Goal: Task Accomplishment & Management: Use online tool/utility

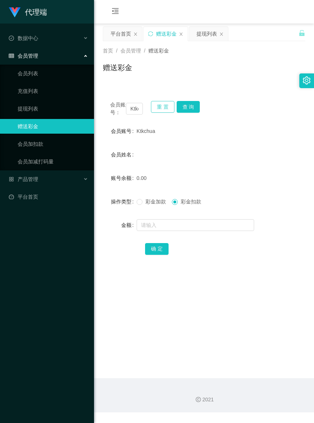
click at [158, 107] on button "重 置" at bounding box center [163, 107] width 24 height 12
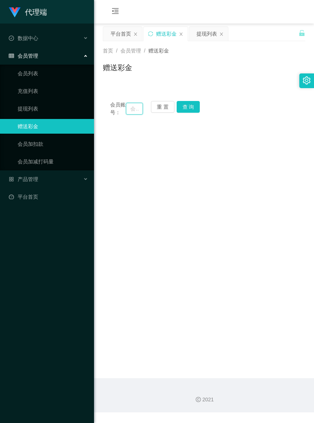
click at [130, 112] on input "text" at bounding box center [134, 109] width 17 height 12
click at [129, 112] on input "text" at bounding box center [134, 109] width 17 height 12
paste input "0143850212"
type input "0143850212"
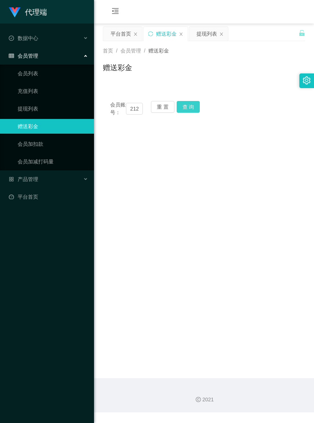
scroll to position [0, 0]
click at [187, 102] on button "查 询" at bounding box center [189, 107] width 24 height 12
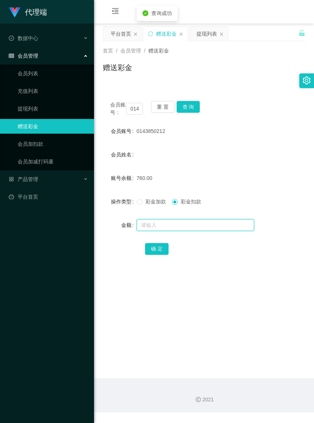
click at [171, 231] on input "text" at bounding box center [196, 225] width 118 height 12
type input "260"
click at [154, 255] on button "确 定" at bounding box center [157, 249] width 24 height 12
click at [162, 108] on button "重 置" at bounding box center [163, 107] width 24 height 12
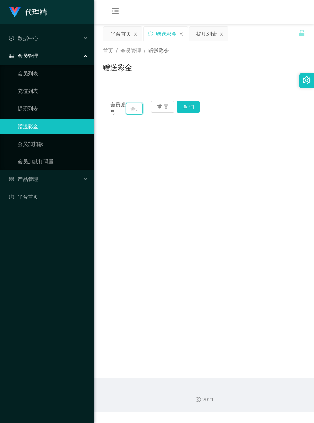
click at [130, 112] on input "text" at bounding box center [134, 109] width 17 height 12
click at [129, 112] on input "text" at bounding box center [134, 109] width 17 height 12
paste input "Dolph7477"
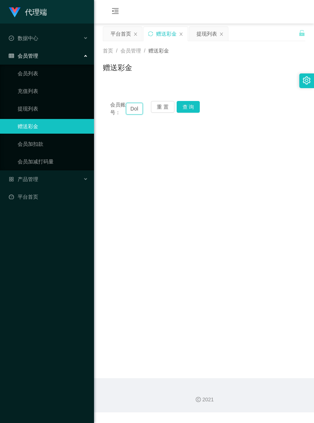
scroll to position [0, 17]
type input "Dolph7477"
click at [187, 109] on button "查 询" at bounding box center [189, 107] width 24 height 12
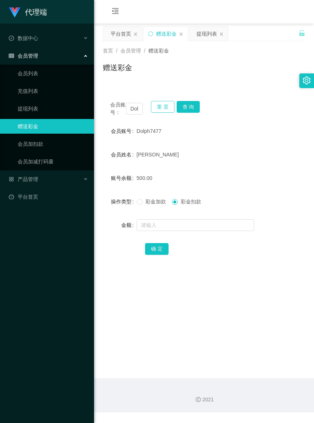
click at [162, 103] on button "重 置" at bounding box center [163, 107] width 24 height 12
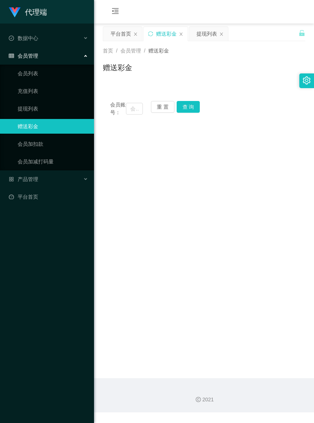
drag, startPoint x: 228, startPoint y: 202, endPoint x: 178, endPoint y: 185, distance: 52.5
click at [228, 202] on main "关闭左侧 关闭右侧 关闭其它 刷新页面 平台首页 赠送彩金 提现列表 首页 / 会员管理 / 赠送彩金 / 赠送彩金 会员账号： 重 置 查 询 会员账号 D…" at bounding box center [204, 201] width 220 height 355
click at [157, 109] on button "重 置" at bounding box center [163, 107] width 24 height 12
click at [128, 112] on input "text" at bounding box center [134, 109] width 17 height 12
click at [127, 111] on input "text" at bounding box center [134, 109] width 17 height 12
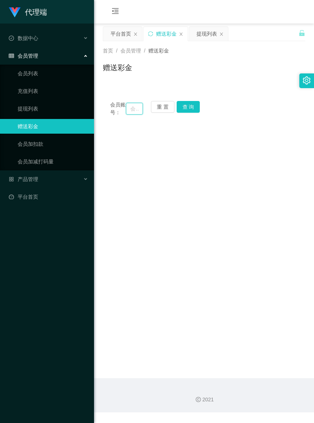
click at [127, 111] on input "text" at bounding box center [134, 109] width 17 height 12
paste input "Fennyngq"
type input "Fennyngq"
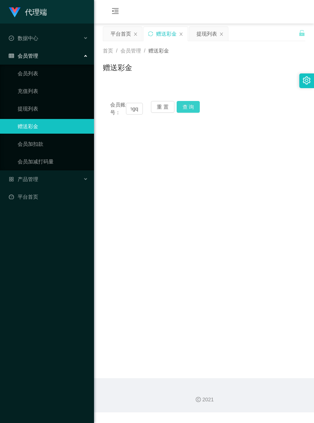
click at [186, 107] on button "查 询" at bounding box center [189, 107] width 24 height 12
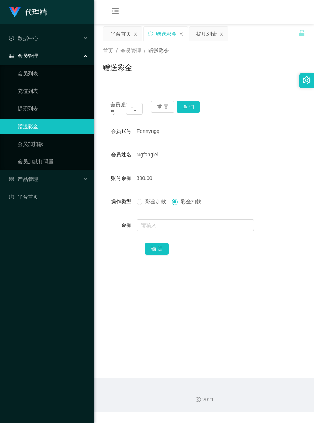
click at [252, 116] on div "会员账号： Fennyngq 重 置 查 询" at bounding box center [204, 108] width 202 height 15
click at [173, 231] on input "text" at bounding box center [196, 225] width 118 height 12
click at [158, 231] on input "text" at bounding box center [196, 225] width 118 height 12
type input "110"
click at [158, 255] on button "确 定" at bounding box center [157, 249] width 24 height 12
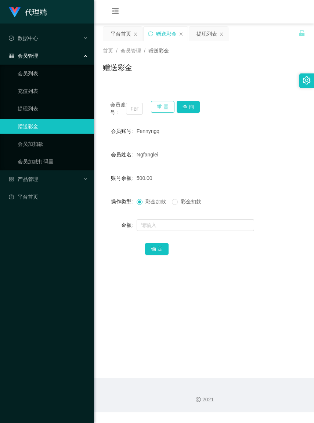
click at [160, 108] on button "重 置" at bounding box center [163, 107] width 24 height 12
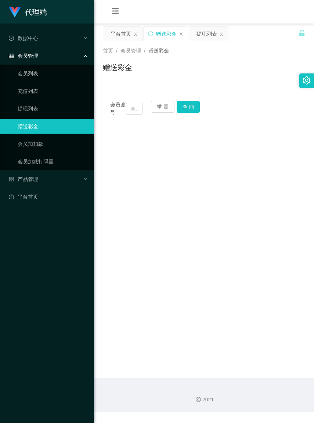
click at [148, 334] on main "关闭左侧 关闭右侧 关闭其它 刷新页面 平台首页 赠送彩金 提现列表 首页 / 会员管理 / 赠送彩金 / 赠送彩金 会员账号： 重 置 查 询 会员账号 F…" at bounding box center [204, 201] width 220 height 355
click at [126, 112] on input "text" at bounding box center [134, 109] width 17 height 12
paste input "Ktkchua"
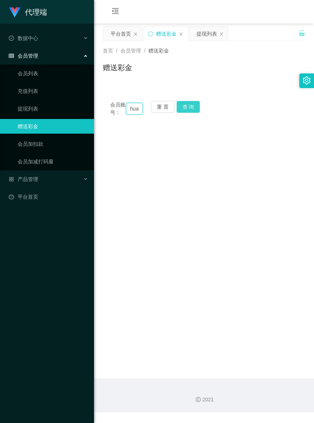
type input "Ktkchua"
click at [190, 109] on button "查 询" at bounding box center [189, 107] width 24 height 12
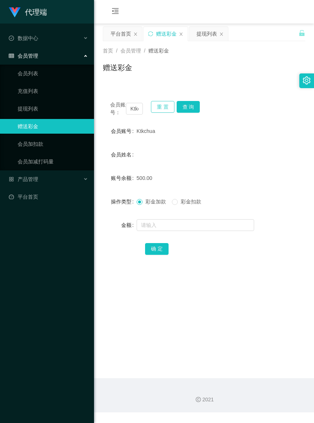
click at [154, 108] on button "重 置" at bounding box center [163, 107] width 24 height 12
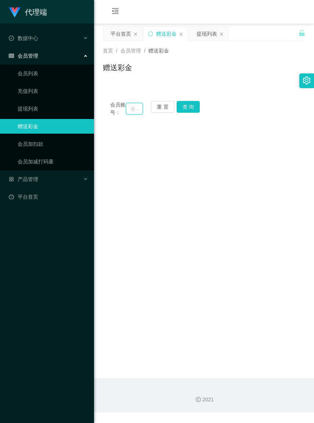
click at [132, 110] on input "text" at bounding box center [134, 109] width 17 height 12
click at [130, 111] on input "text" at bounding box center [134, 109] width 17 height 12
paste input "Maggikari"
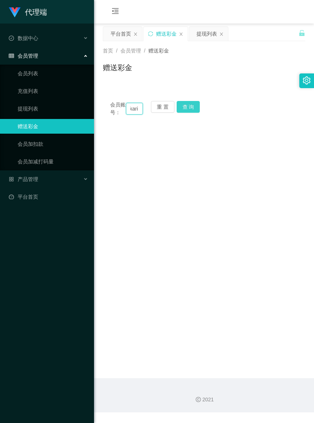
type input "Maggikari"
click at [184, 107] on button "查 询" at bounding box center [189, 107] width 24 height 12
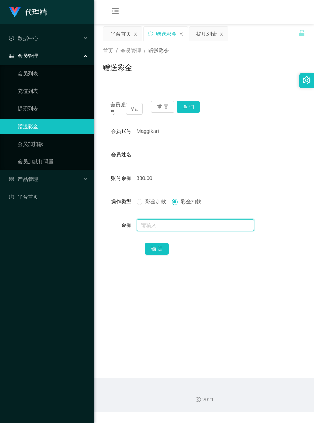
click at [166, 230] on input "text" at bounding box center [196, 225] width 118 height 12
type input "130"
click at [160, 255] on button "确 定" at bounding box center [157, 249] width 24 height 12
click at [160, 108] on button "重 置" at bounding box center [163, 107] width 24 height 12
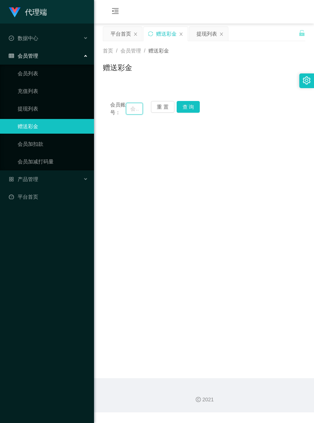
click at [131, 112] on input "text" at bounding box center [134, 109] width 17 height 12
click at [127, 112] on input "text" at bounding box center [134, 109] width 17 height 12
paste input "0143285335"
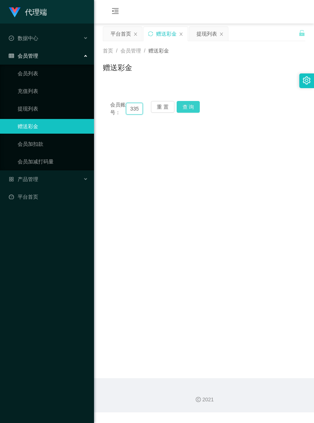
type input "0143285335"
click at [193, 111] on button "查 询" at bounding box center [189, 107] width 24 height 12
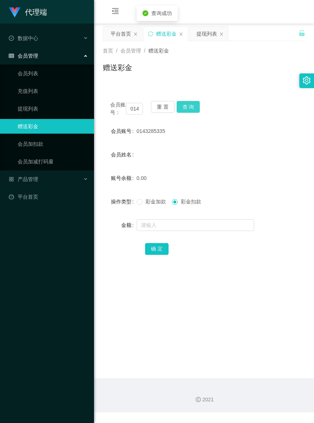
click at [192, 109] on button "查 询" at bounding box center [189, 107] width 24 height 12
click at [192, 109] on div "会员账号： 0143285335 重 置 查 询" at bounding box center [204, 108] width 202 height 15
click at [192, 109] on button "查 询" at bounding box center [189, 107] width 24 height 12
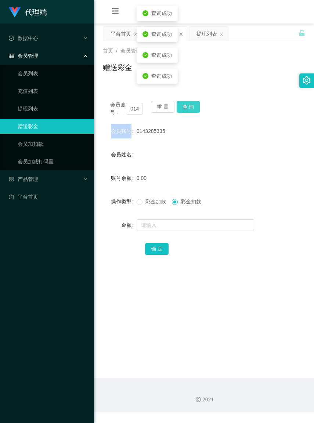
click at [192, 109] on button "查 询" at bounding box center [189, 107] width 24 height 12
click at [192, 109] on div "会员账号： 0143285335 重 置 查 询" at bounding box center [204, 108] width 202 height 15
click at [192, 109] on button "查 询" at bounding box center [189, 107] width 24 height 12
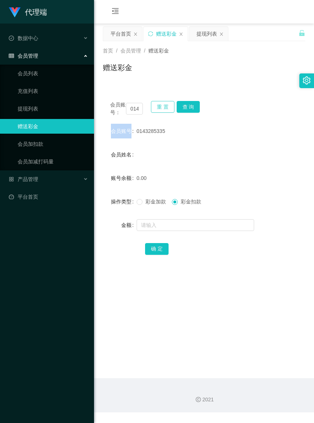
click at [159, 109] on button "重 置" at bounding box center [163, 107] width 24 height 12
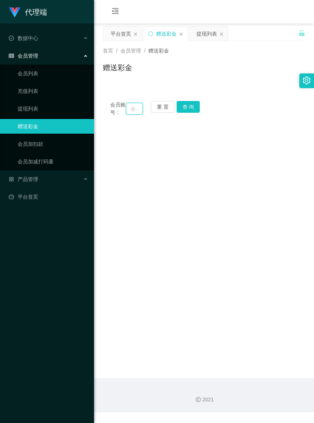
click at [129, 113] on input "text" at bounding box center [134, 109] width 17 height 12
click at [127, 112] on input "text" at bounding box center [134, 109] width 17 height 12
paste input "0143285335"
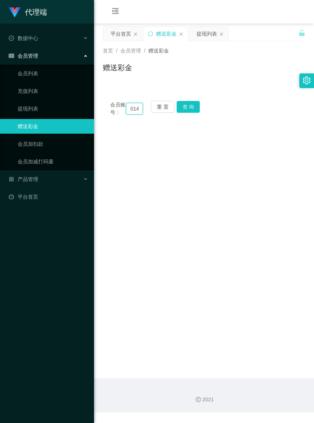
scroll to position [0, 20]
type input "0143285335"
click at [187, 110] on button "查 询" at bounding box center [189, 107] width 24 height 12
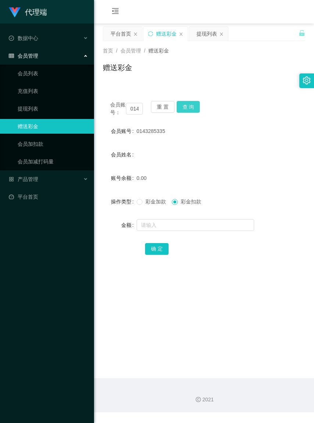
click at [184, 109] on button "查 询" at bounding box center [189, 107] width 24 height 12
click at [185, 109] on button "查 询" at bounding box center [189, 107] width 24 height 12
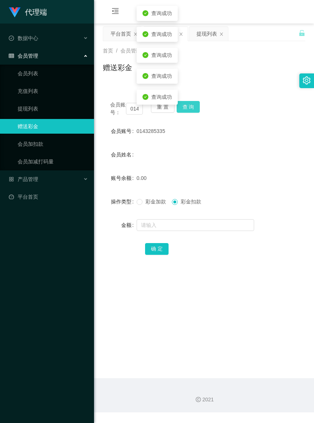
click at [185, 109] on button "查 询" at bounding box center [189, 107] width 24 height 12
